Goal: Book appointment/travel/reservation

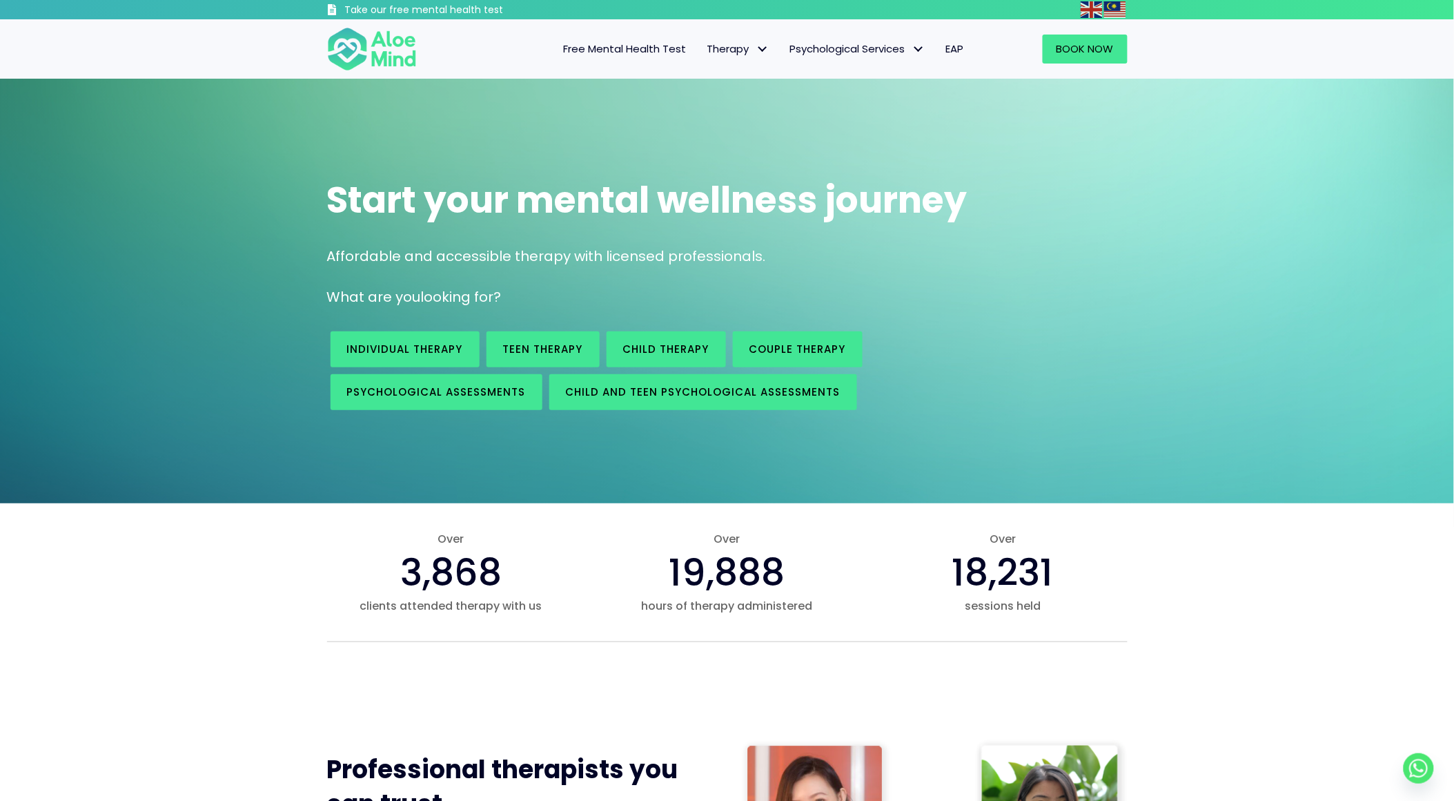
click at [1082, 64] on div "Book Now" at bounding box center [1058, 49] width 167 height 57
click at [1082, 50] on span "Book Now" at bounding box center [1085, 48] width 57 height 14
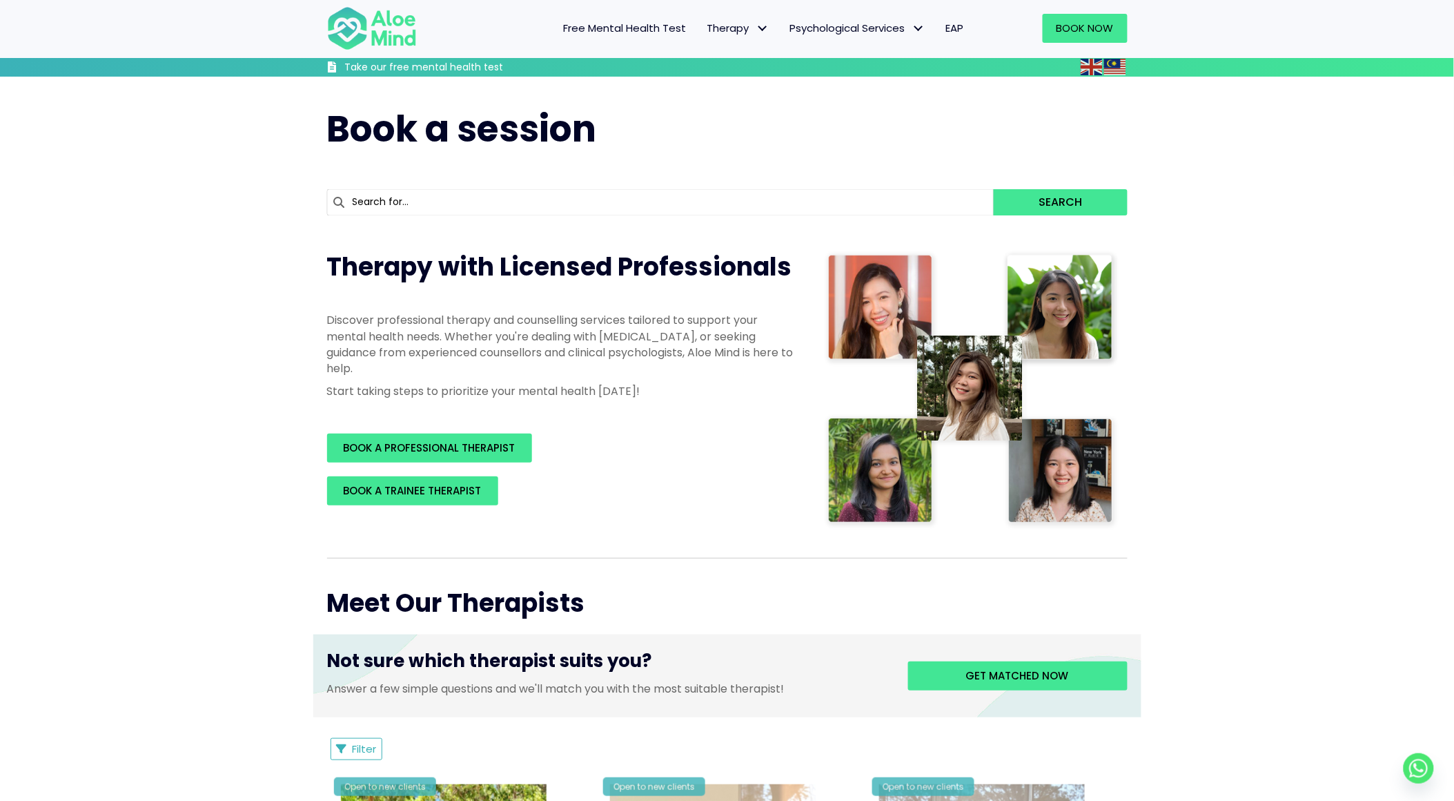
scroll to position [5214, 0]
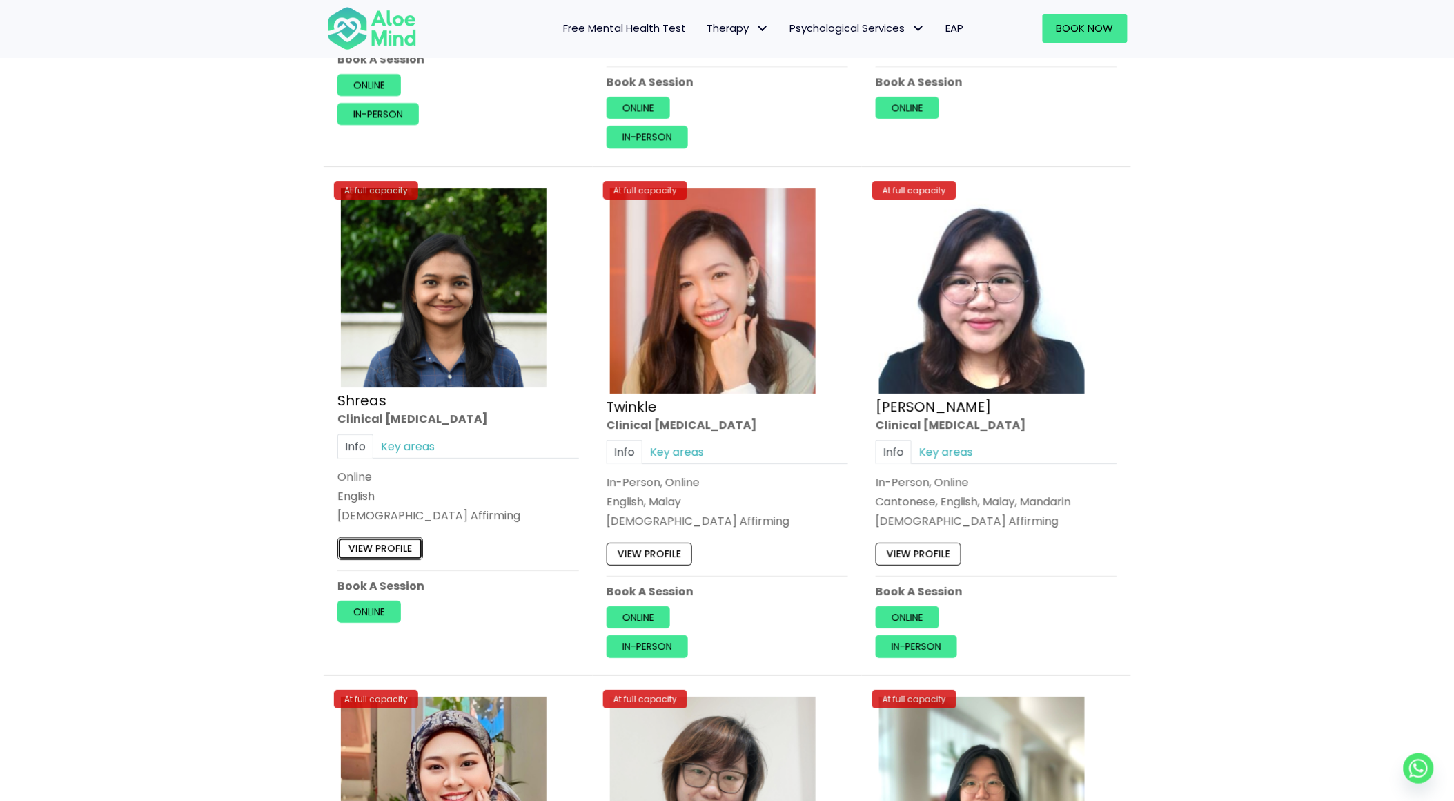
click at [392, 547] on link "View profile" at bounding box center [381, 548] width 86 height 22
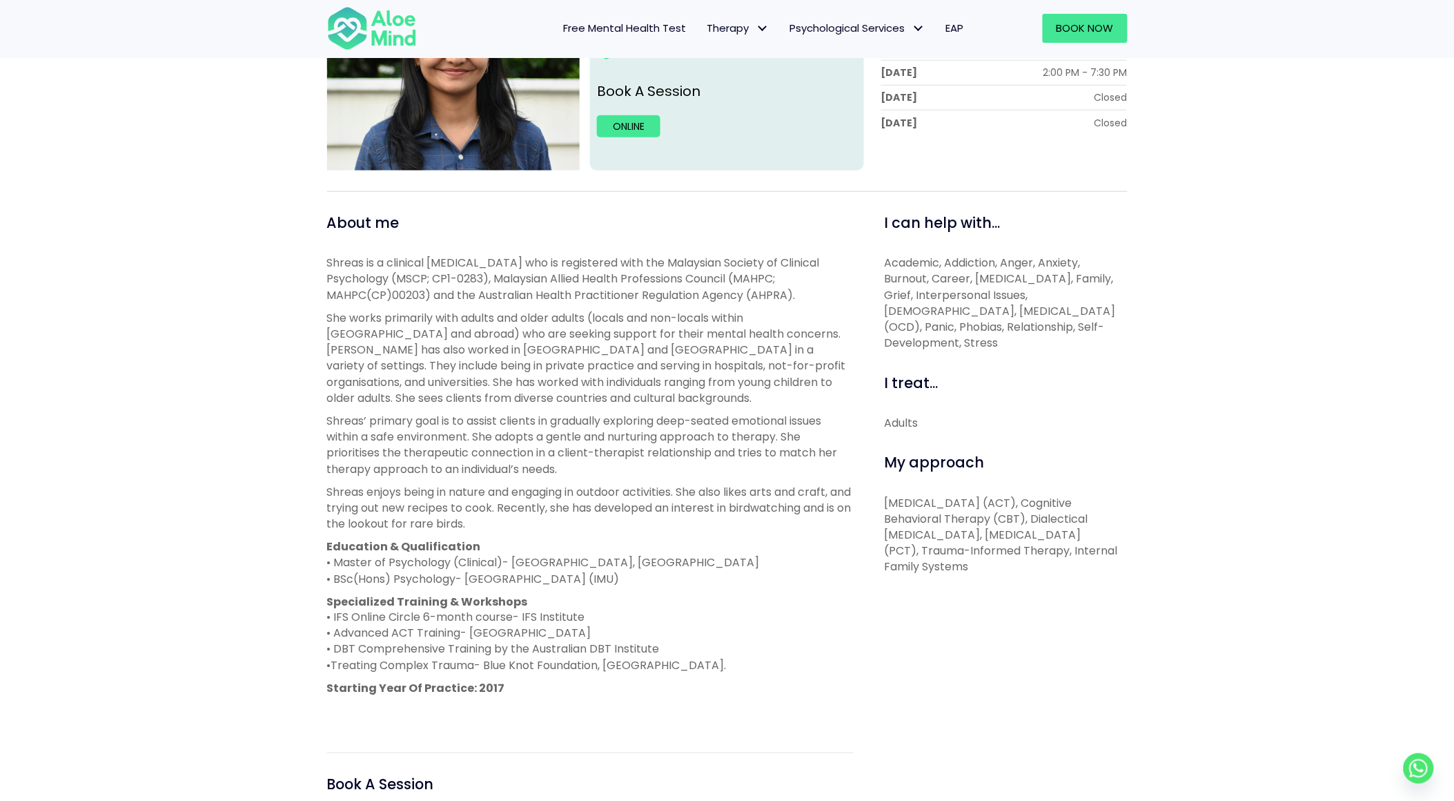
scroll to position [306, 0]
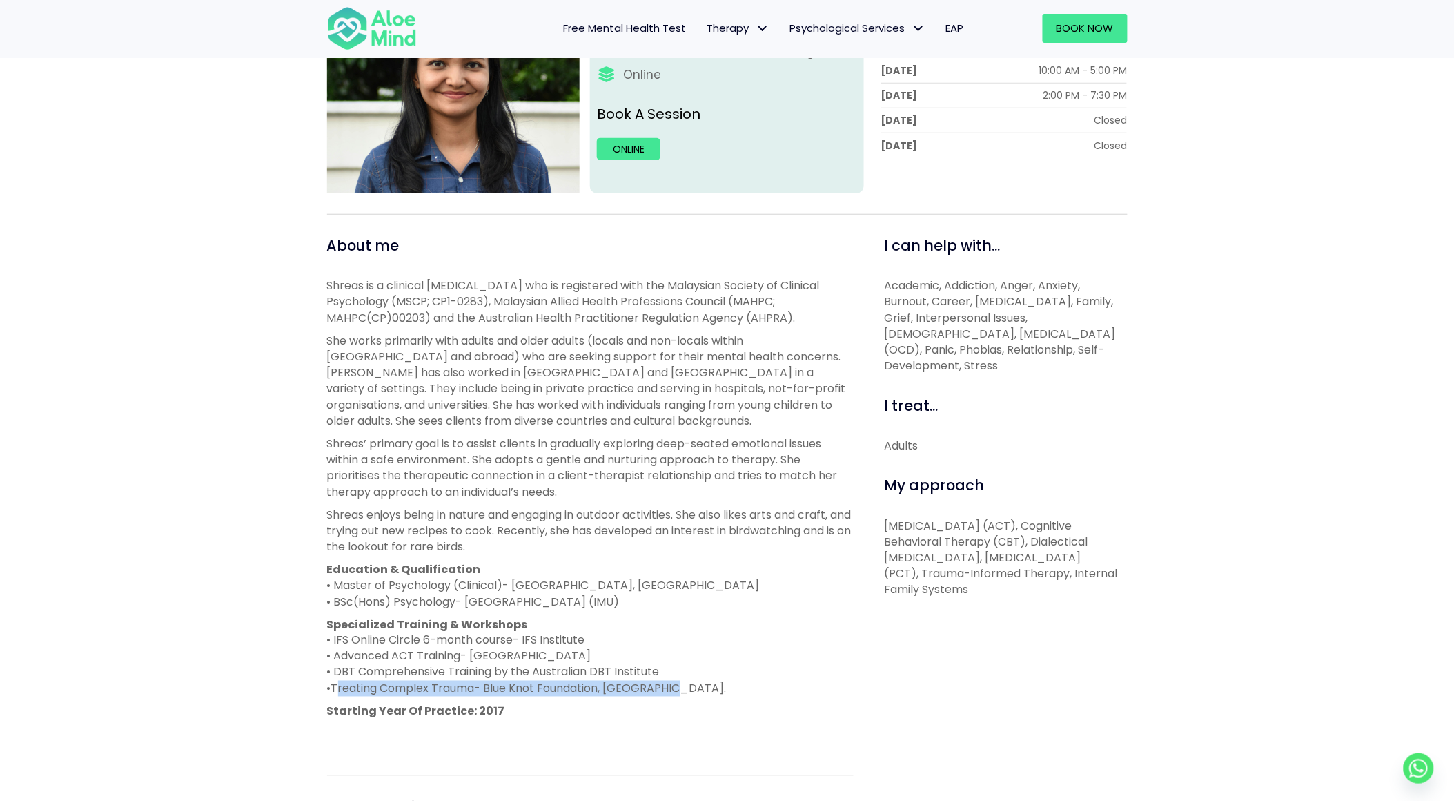
drag, startPoint x: 332, startPoint y: 690, endPoint x: 695, endPoint y: 685, distance: 363.1
click at [695, 685] on p "Specialized Training & Workshops • IFS Online Circle 6-month course- IFS Instit…" at bounding box center [590, 656] width 527 height 80
click at [647, 637] on p "Specialized Training & Workshops • IFS Online Circle 6-month course- IFS Instit…" at bounding box center [590, 656] width 527 height 80
